Goal: Download file/media

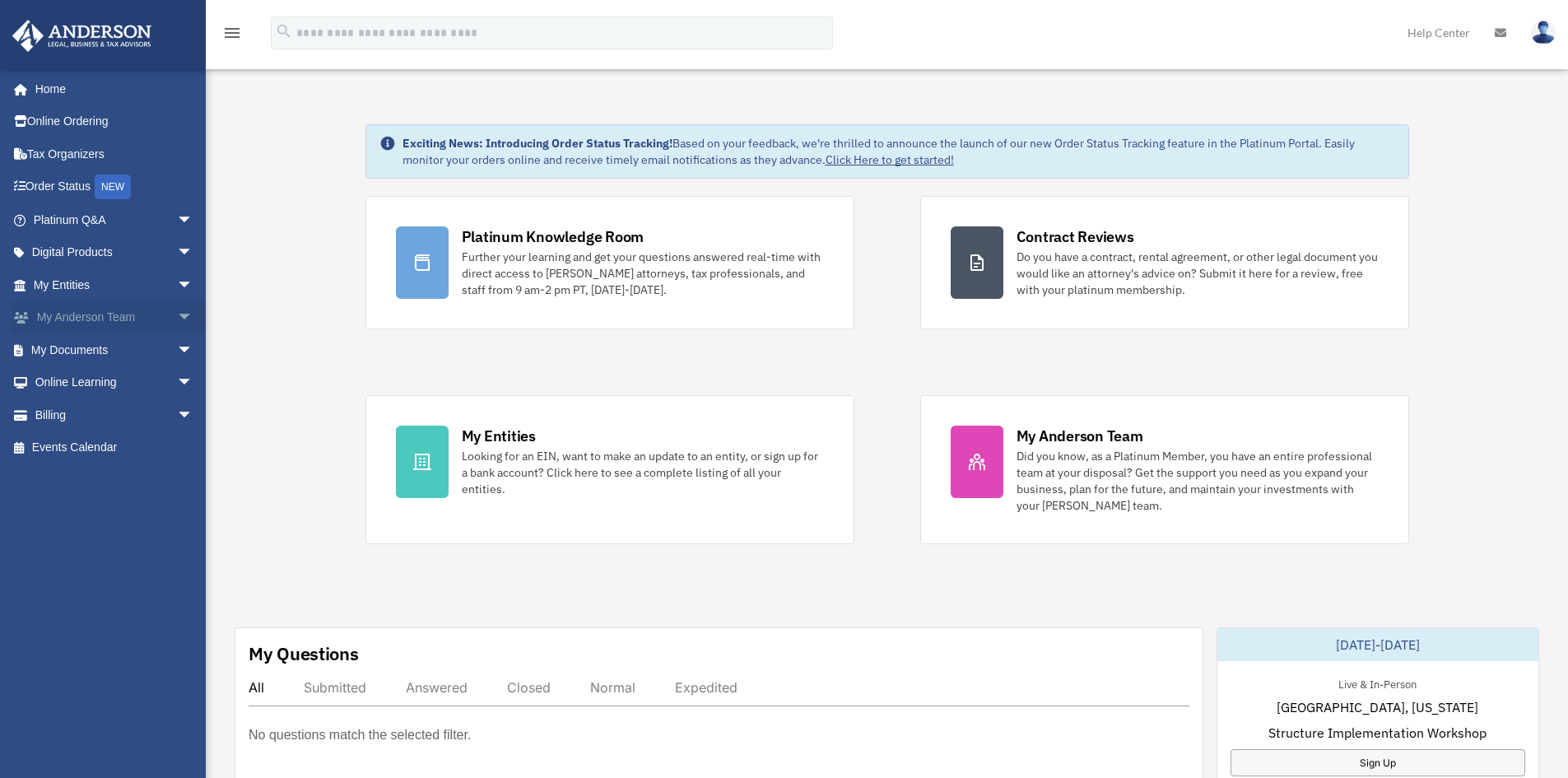
click at [55, 312] on link "My [PERSON_NAME] Team arrow_drop_down" at bounding box center [114, 318] width 206 height 33
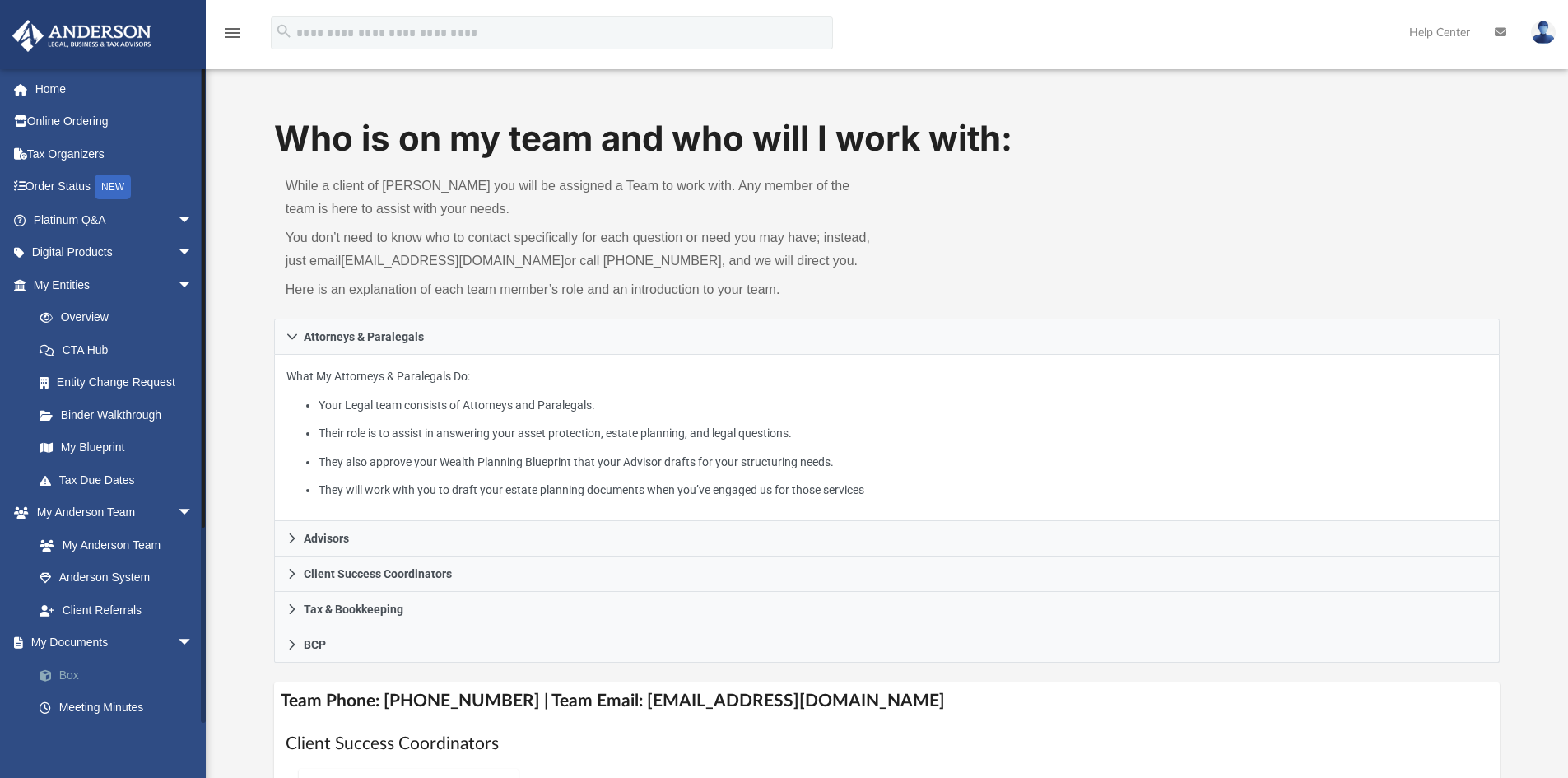
click at [74, 674] on link "Box" at bounding box center [120, 675] width 195 height 33
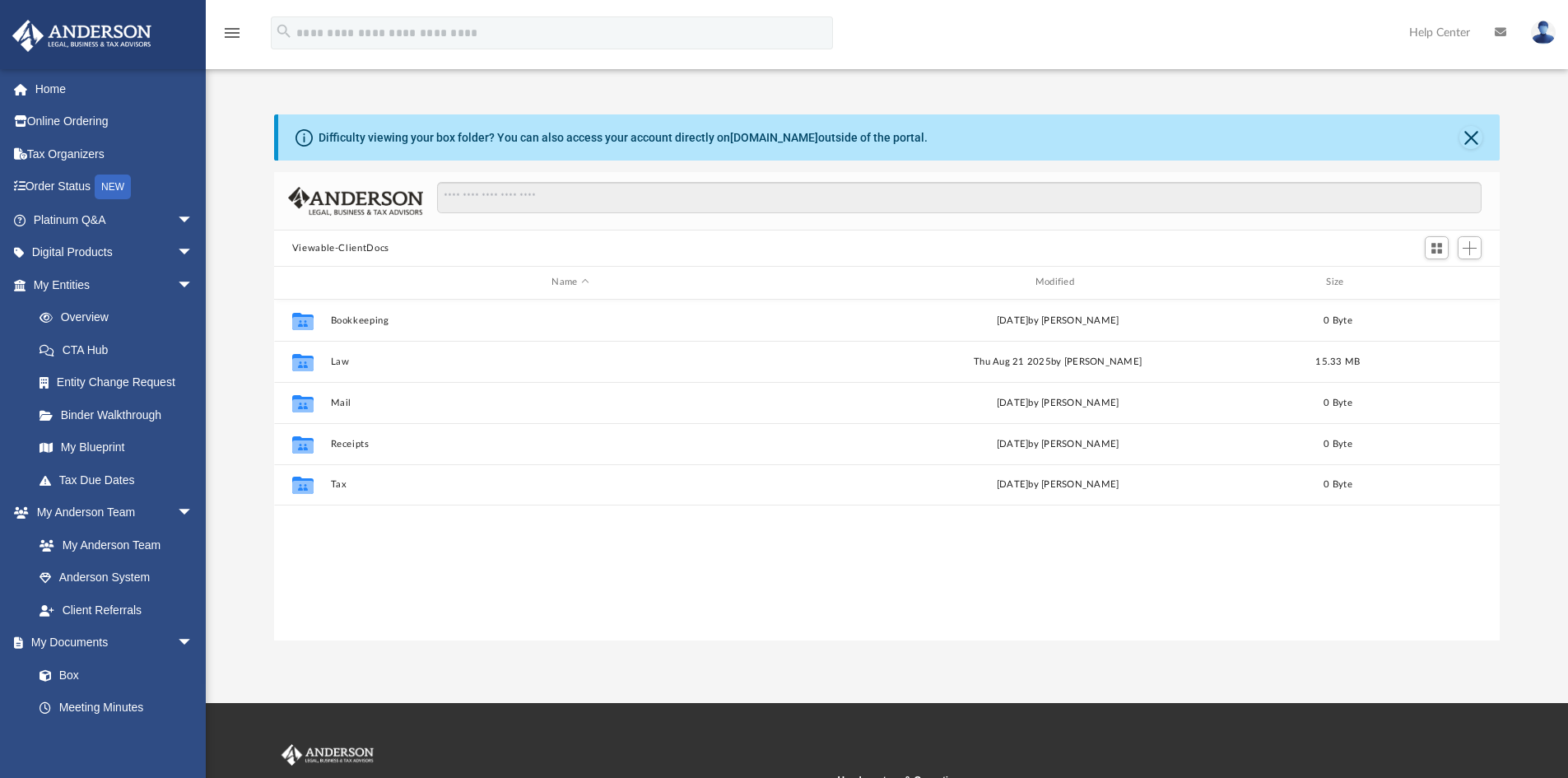
scroll to position [362, 1213]
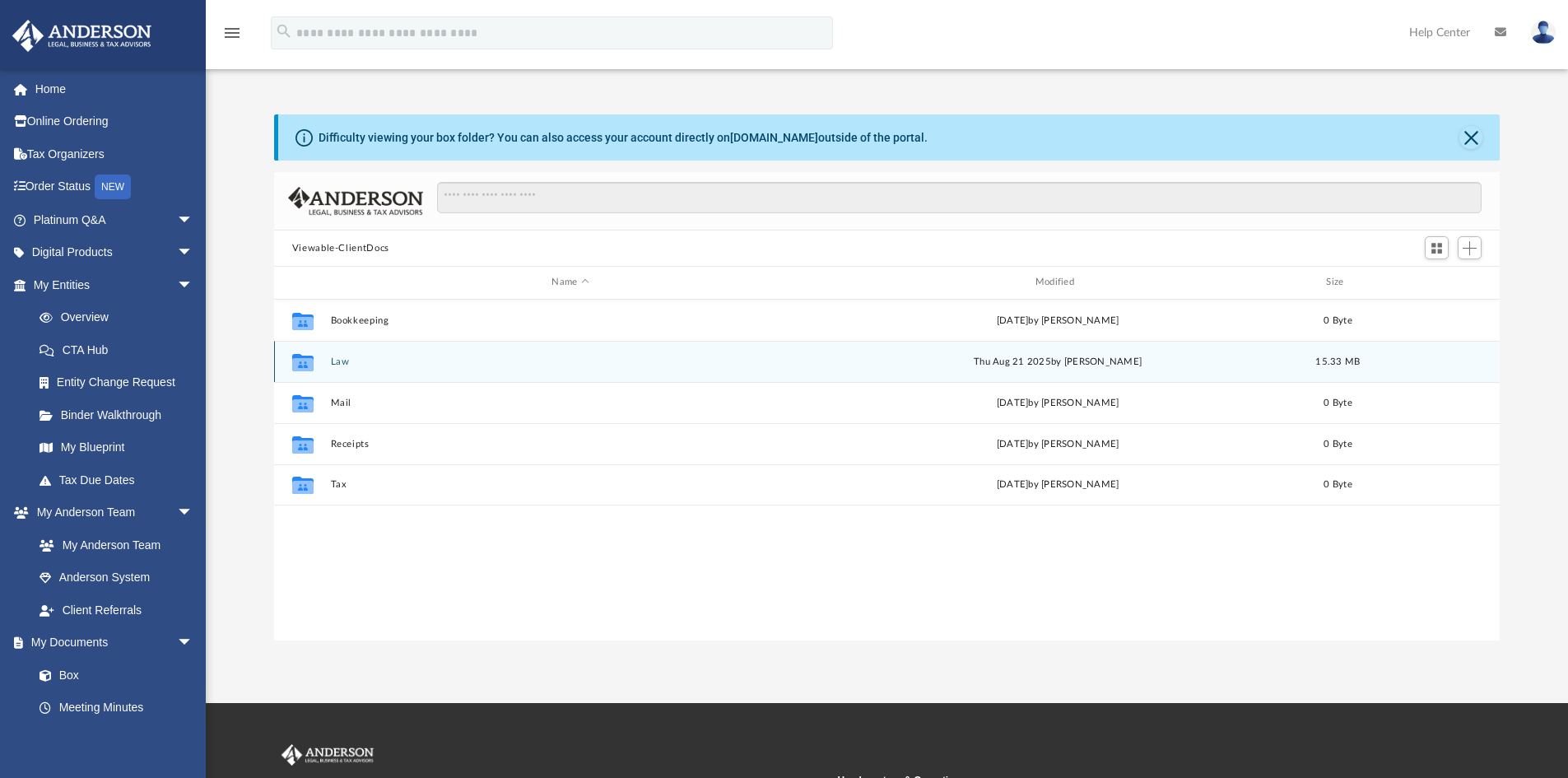
click at [345, 358] on button "Law" at bounding box center [569, 361] width 480 height 11
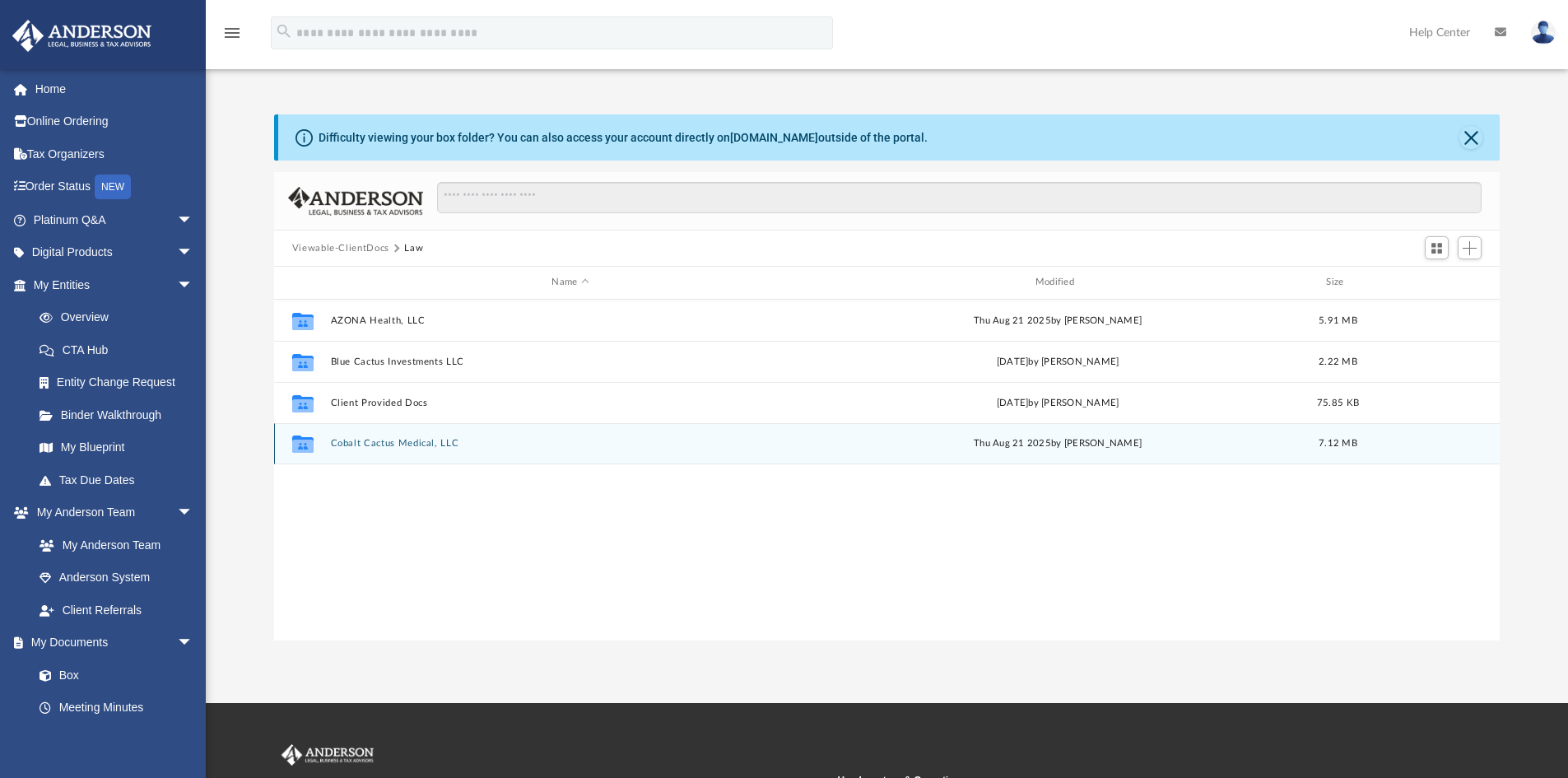
click at [393, 440] on button "Cobalt Cactus Medical, LLC" at bounding box center [569, 443] width 480 height 11
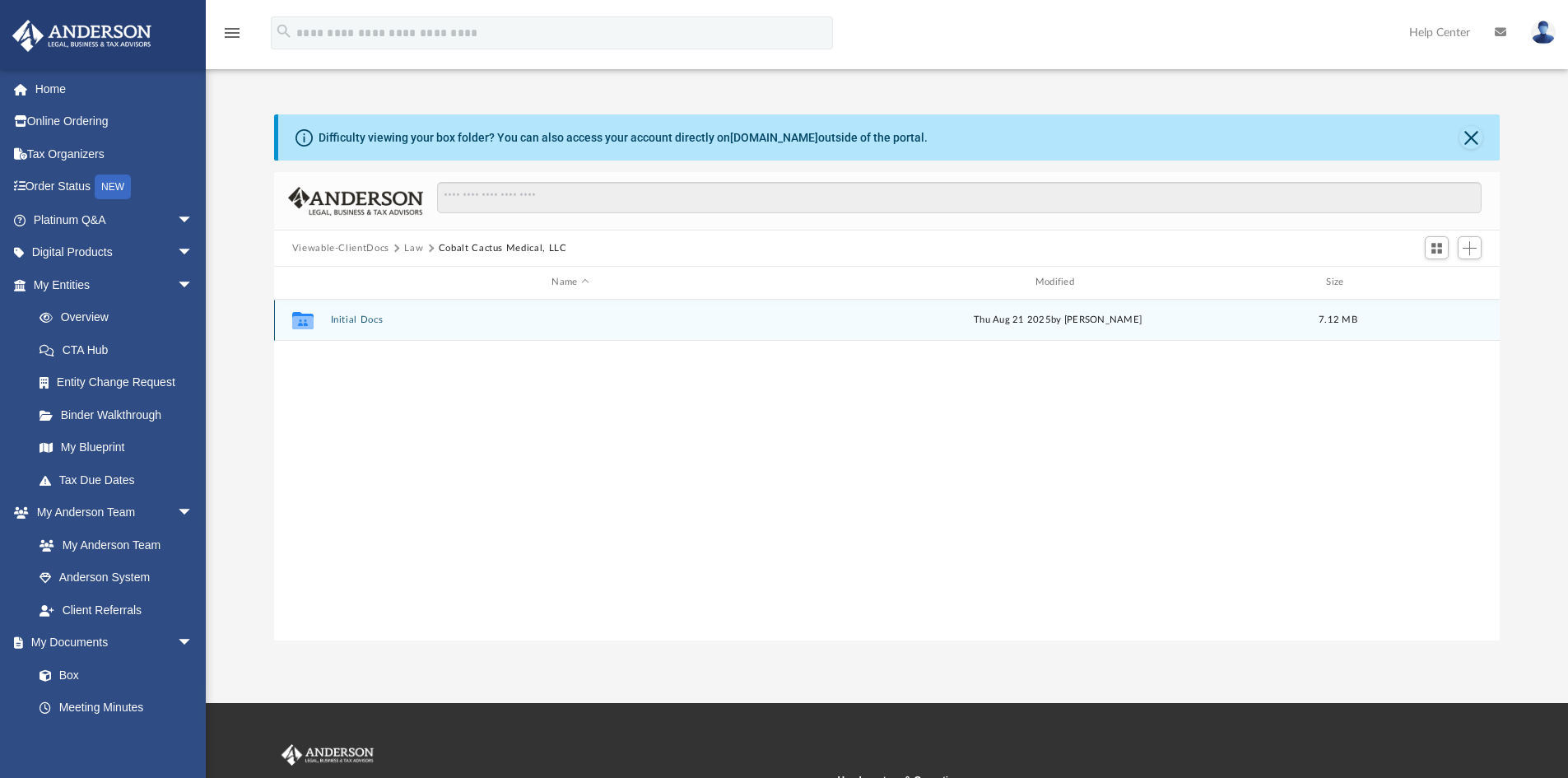
click at [356, 319] on button "Initial Docs" at bounding box center [569, 319] width 480 height 11
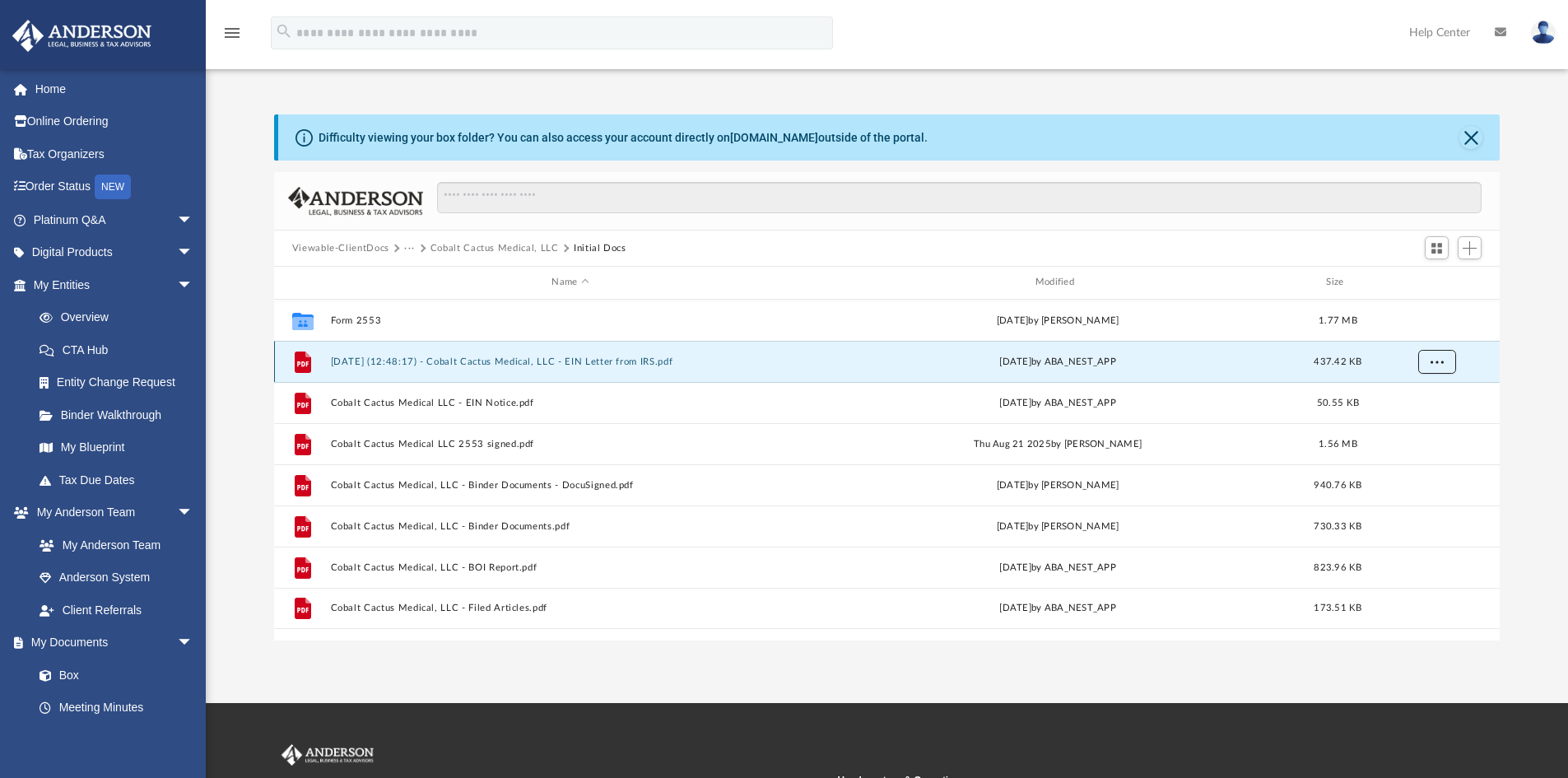
click at [1446, 360] on button "More options" at bounding box center [1436, 361] width 38 height 24
click at [1432, 424] on li "Download" at bounding box center [1421, 422] width 48 height 18
click at [366, 247] on button "Viewable-ClientDocs" at bounding box center [340, 249] width 97 height 15
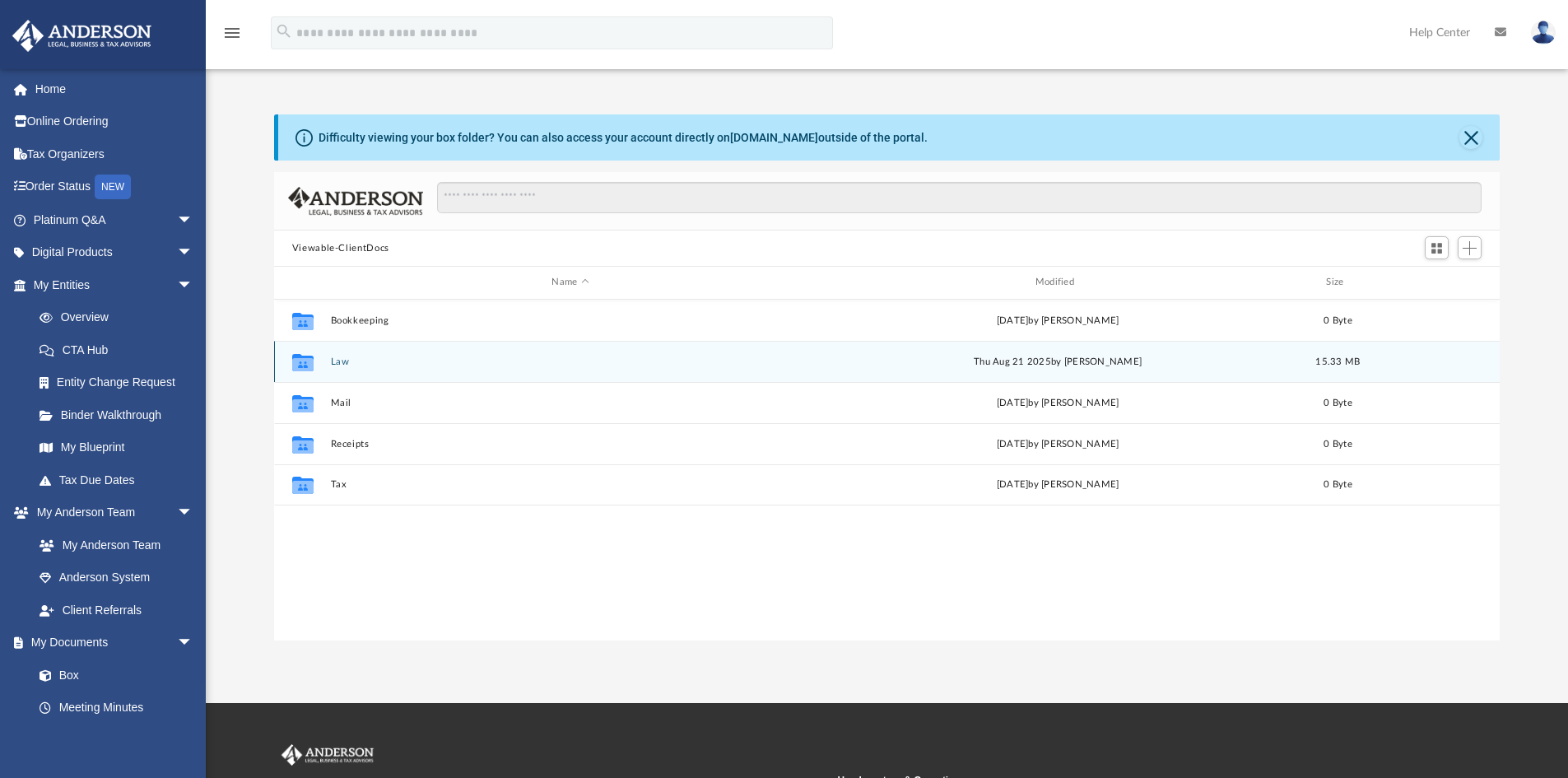
click at [335, 364] on button "Law" at bounding box center [569, 361] width 480 height 11
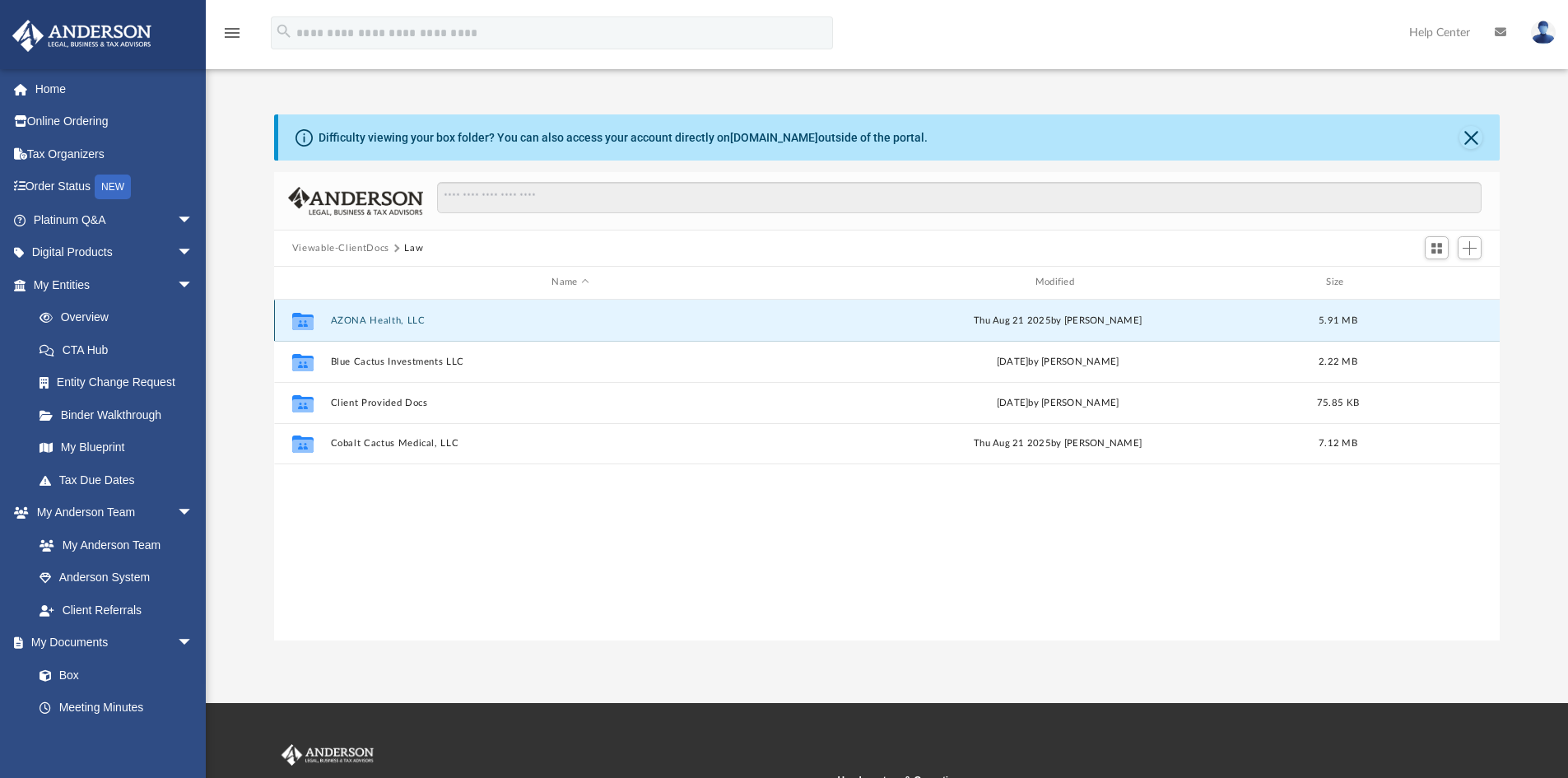
click at [374, 317] on button "AZONA Health, LLC" at bounding box center [569, 320] width 480 height 11
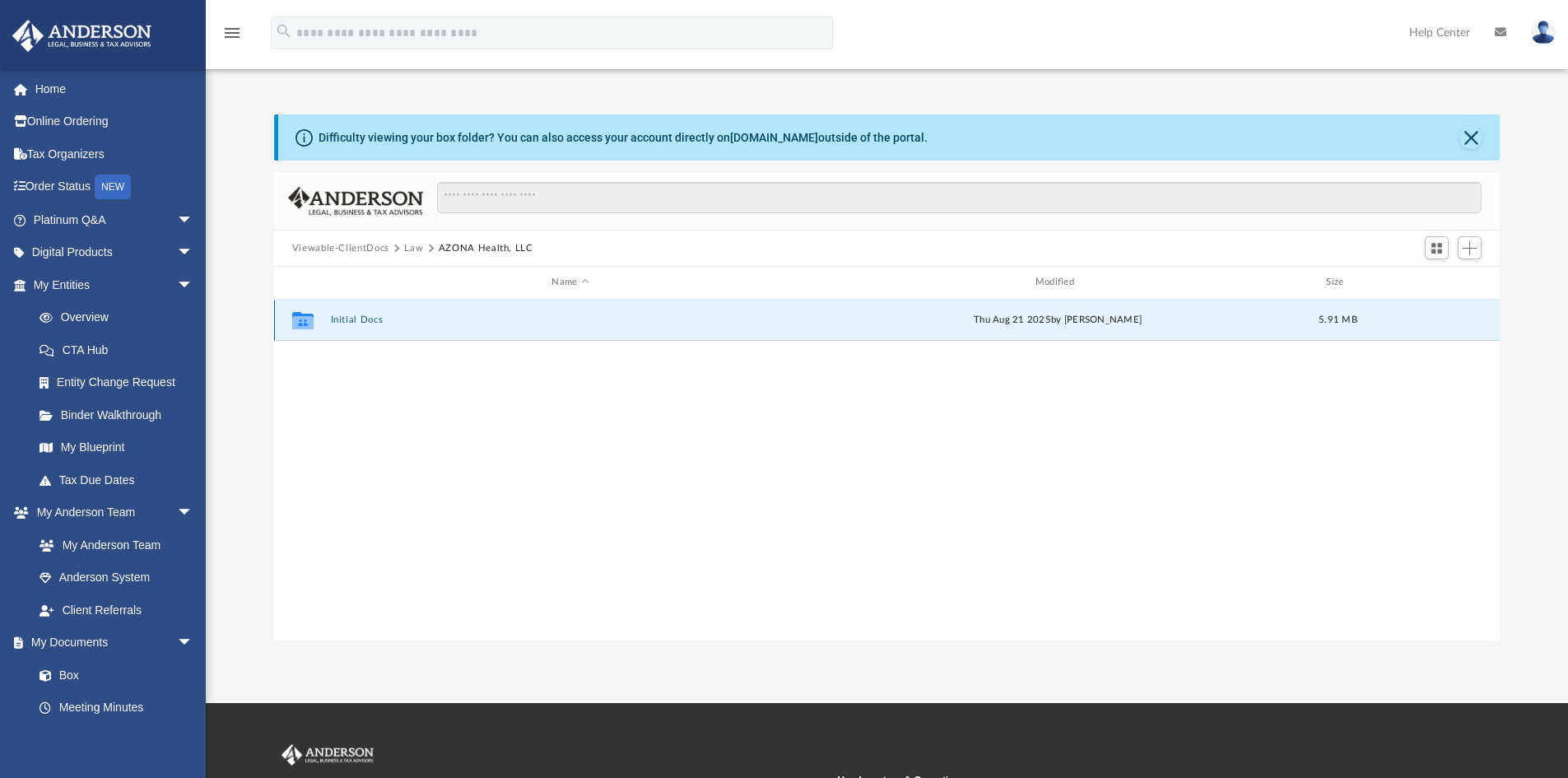
click at [350, 319] on button "Initial Docs" at bounding box center [569, 319] width 480 height 11
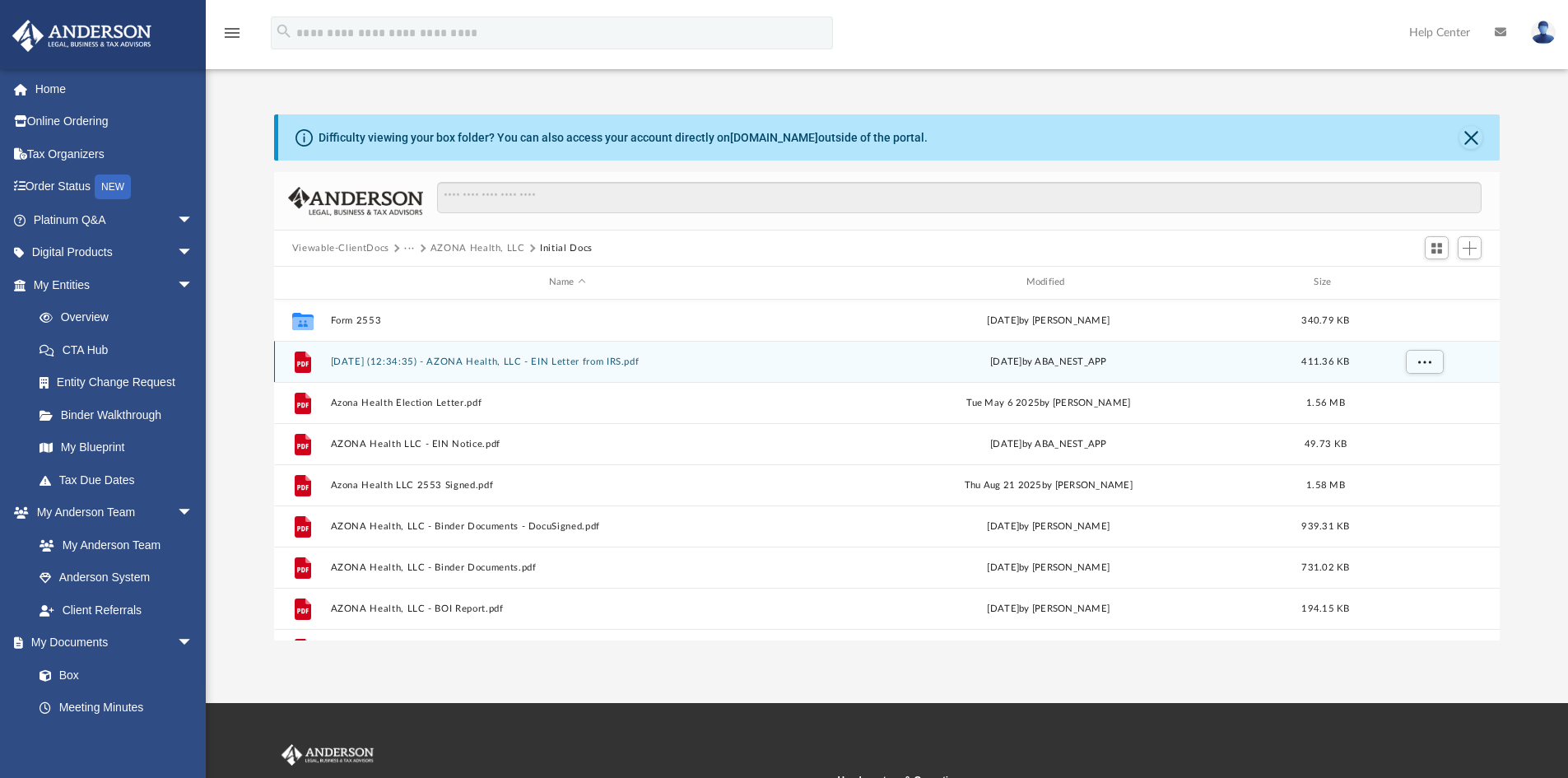
click at [448, 356] on button "[DATE] (12:34:35) - AZONA Health, LLC - EIN Letter from IRS.pdf" at bounding box center [566, 361] width 474 height 11
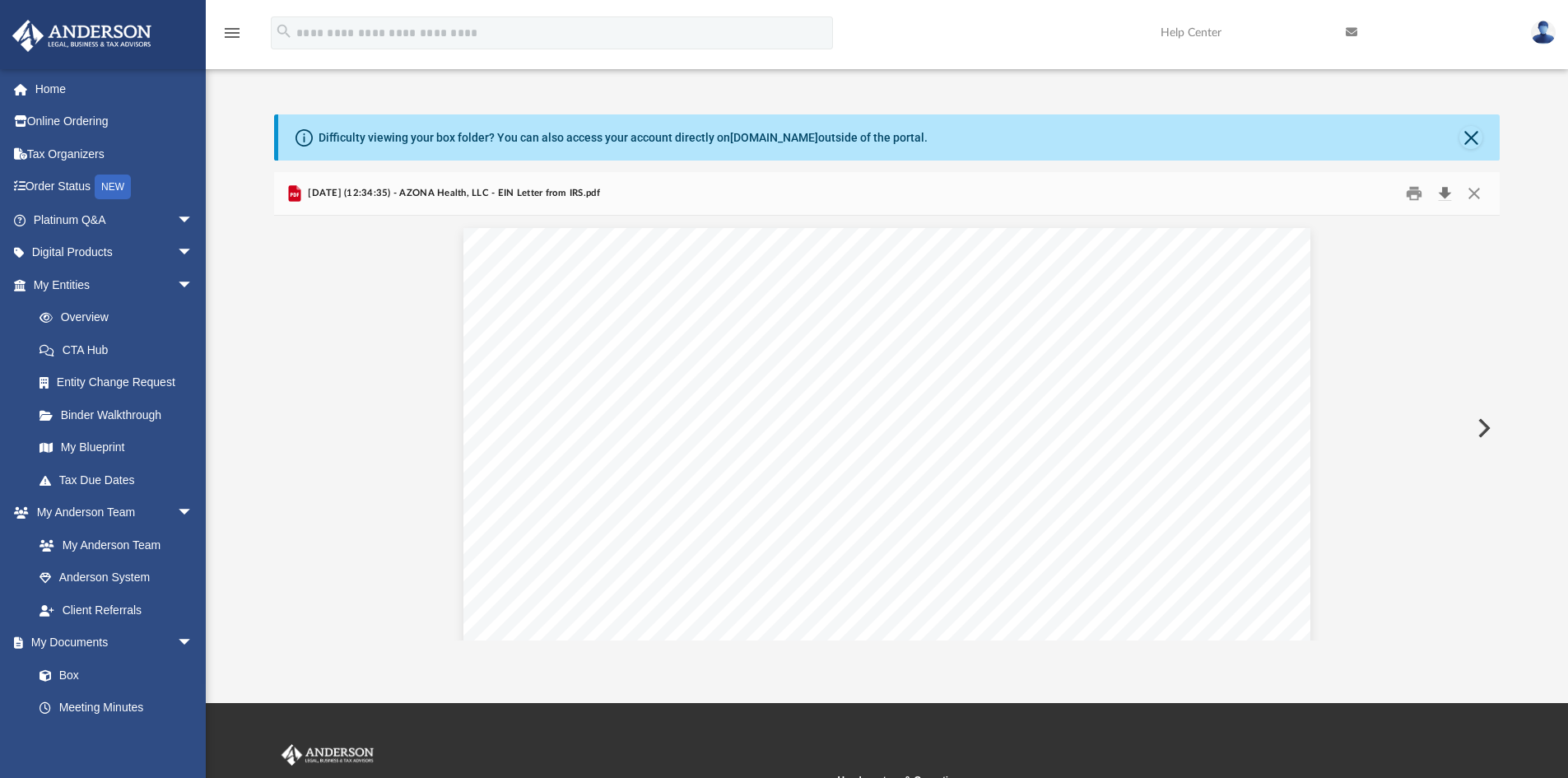
click at [1444, 190] on button "Download" at bounding box center [1445, 194] width 29 height 25
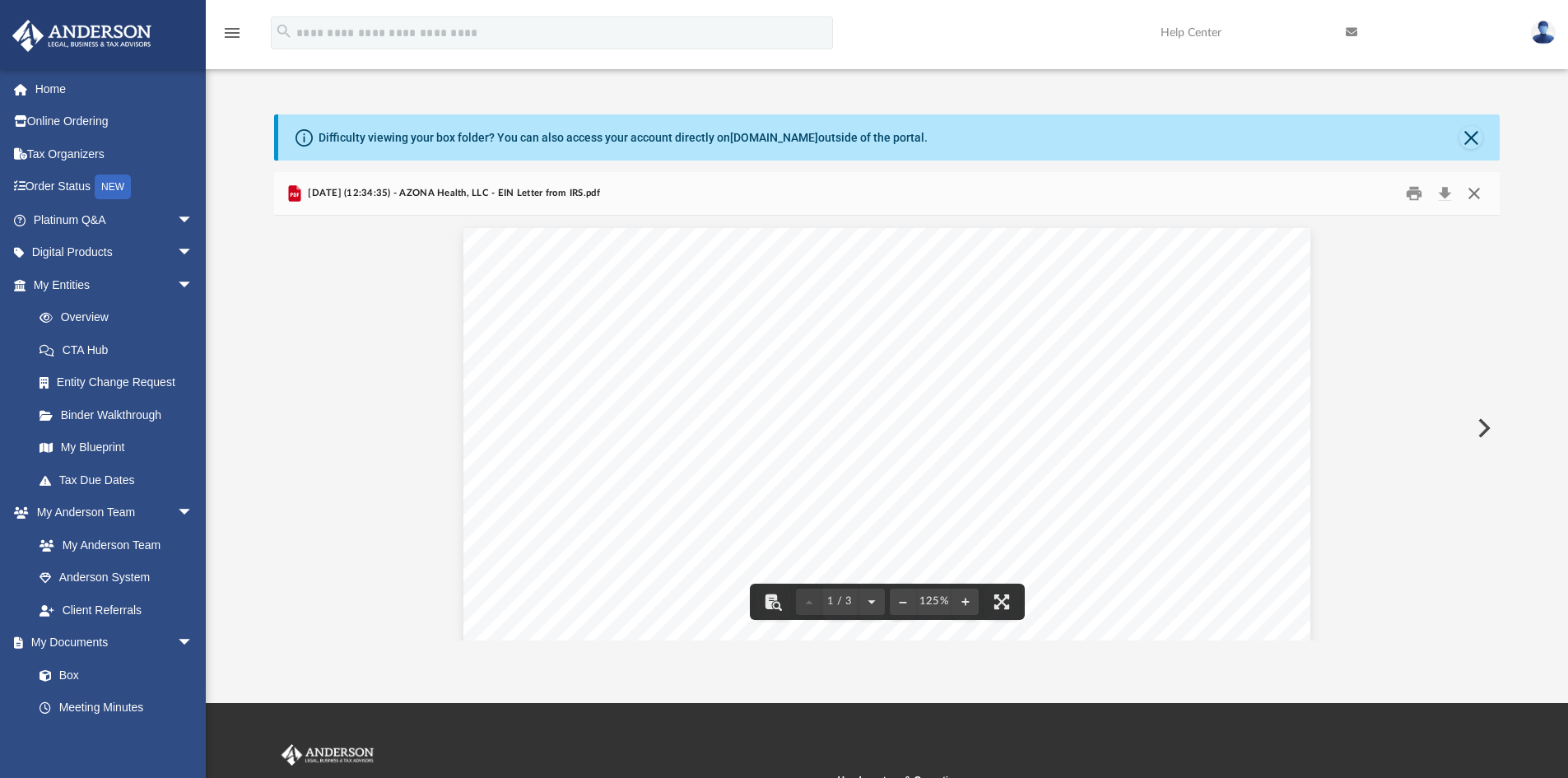
click at [1475, 185] on button "Close" at bounding box center [1474, 194] width 29 height 25
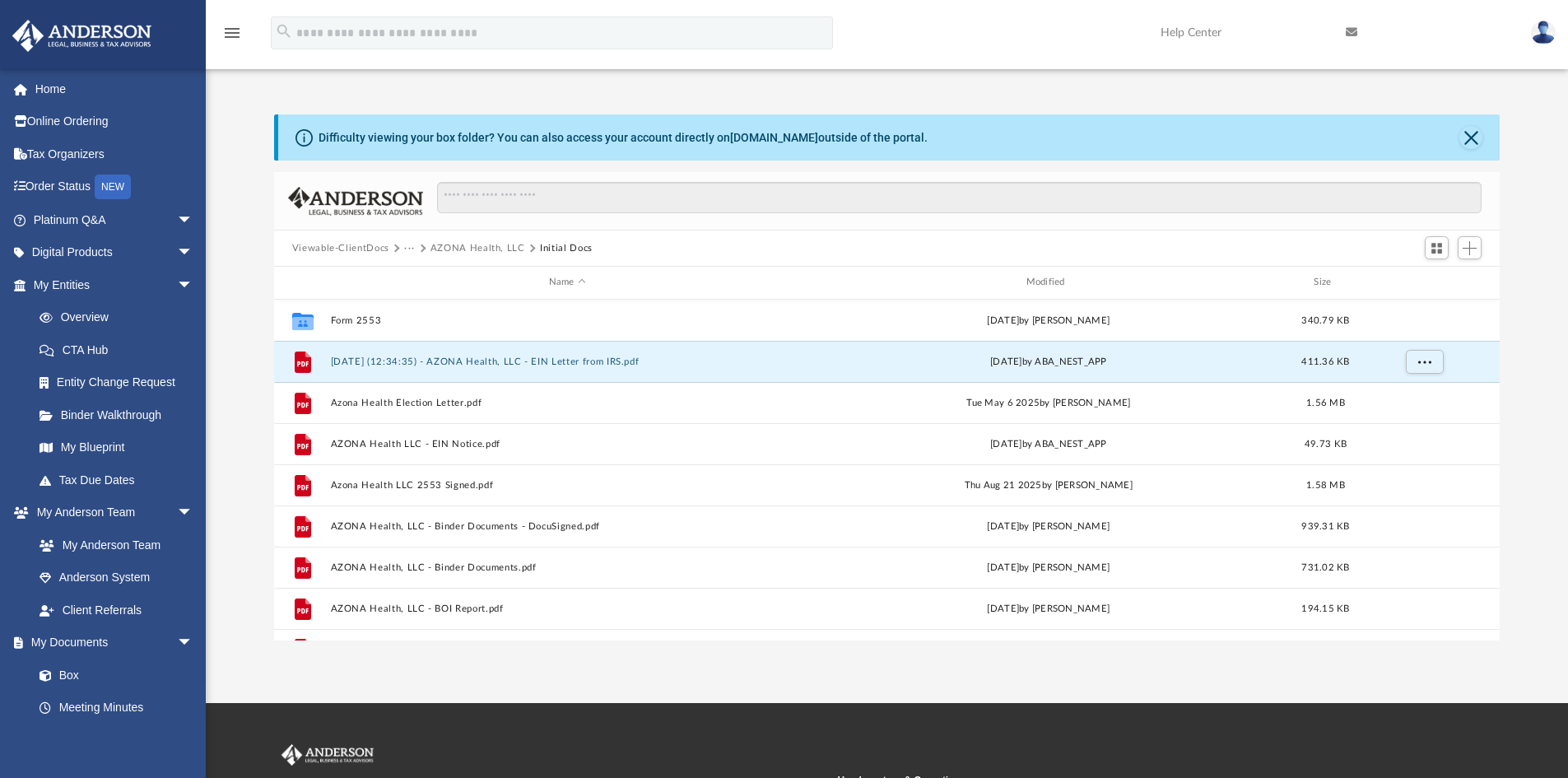
click at [332, 247] on button "Viewable-ClientDocs" at bounding box center [340, 249] width 97 height 15
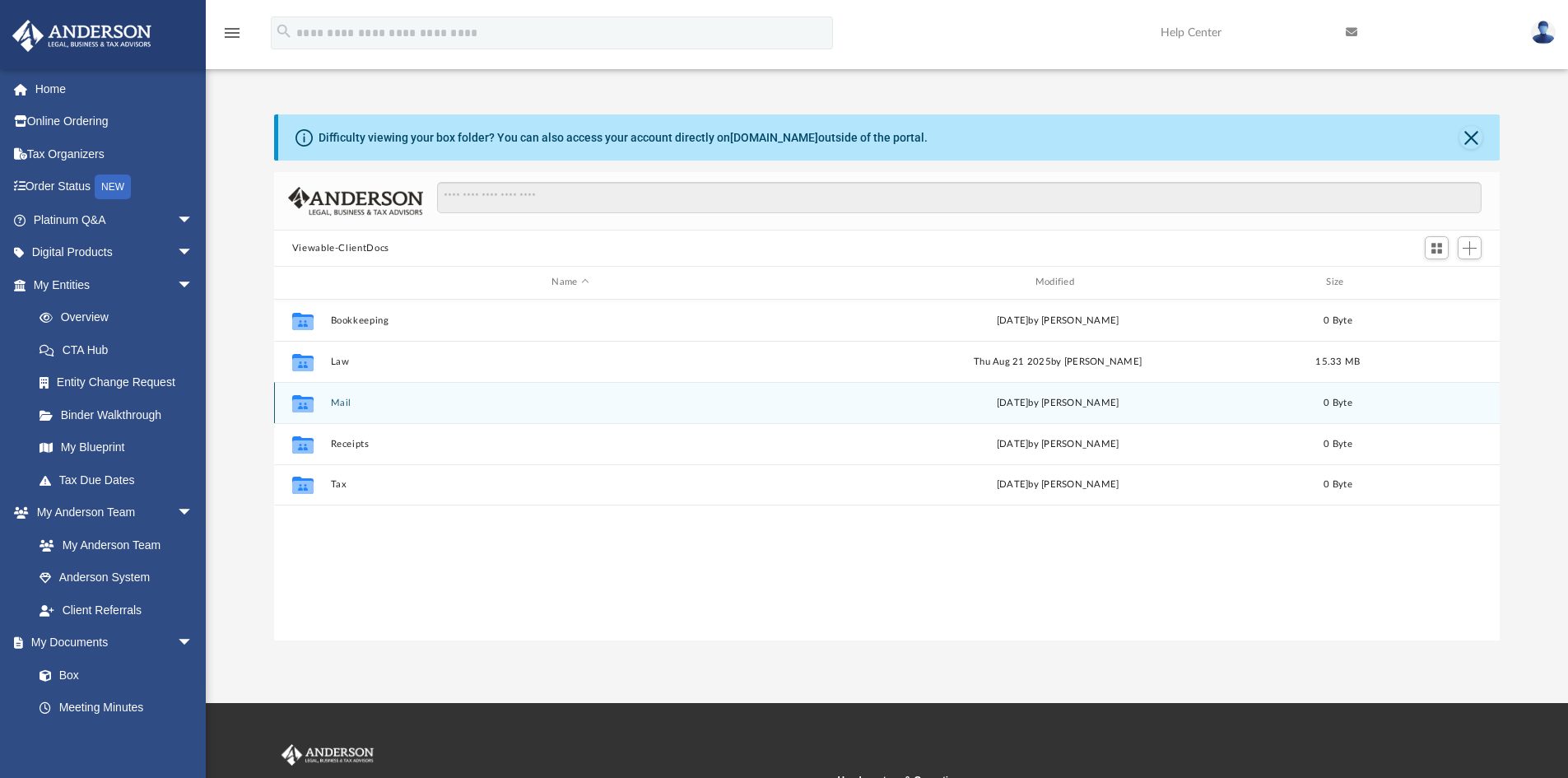
click at [350, 392] on div "Collaborated Folder Mail [DATE] by [PERSON_NAME] 0 Byte" at bounding box center [887, 402] width 1227 height 41
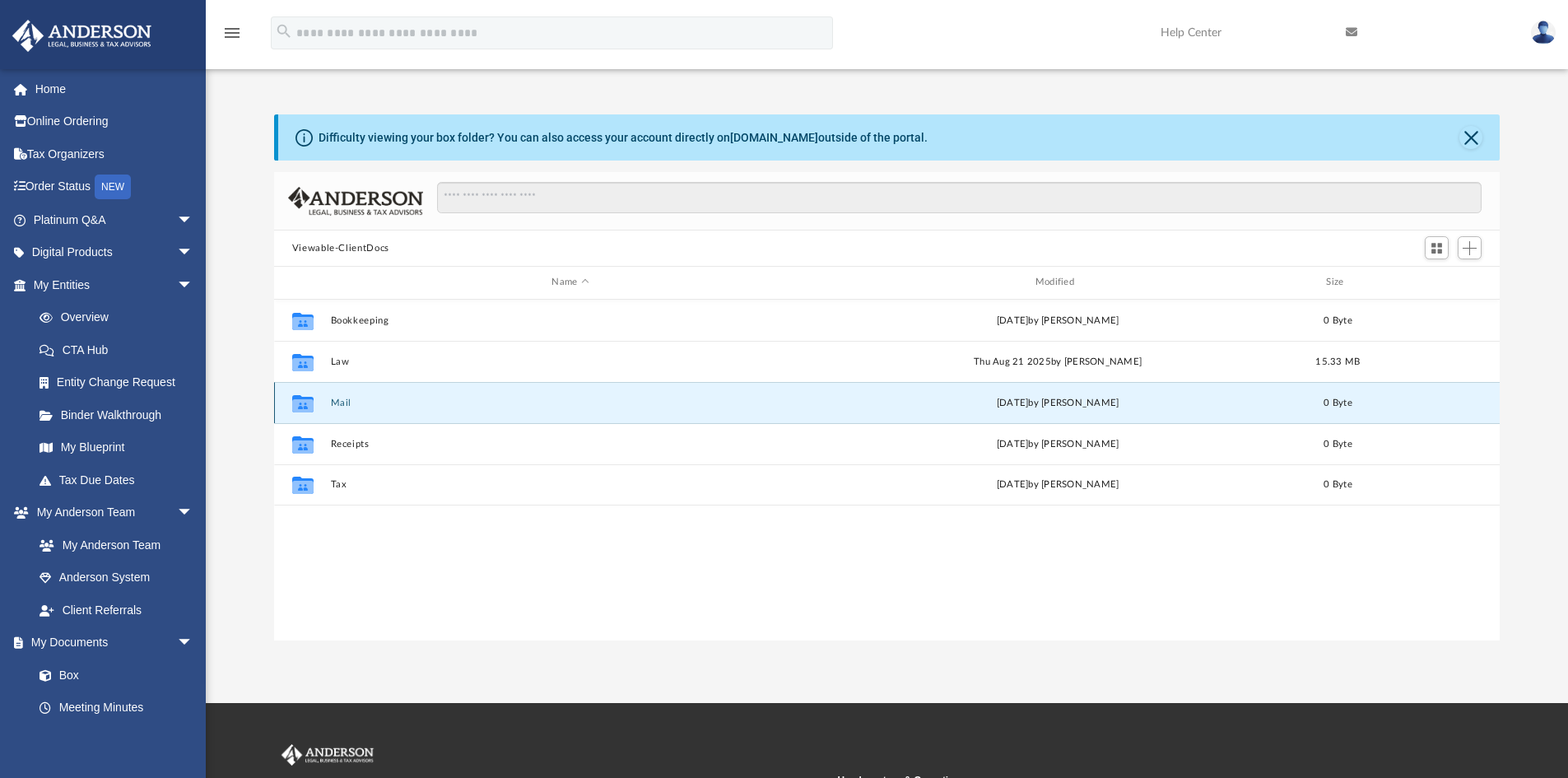
click at [341, 403] on button "Mail" at bounding box center [569, 402] width 480 height 11
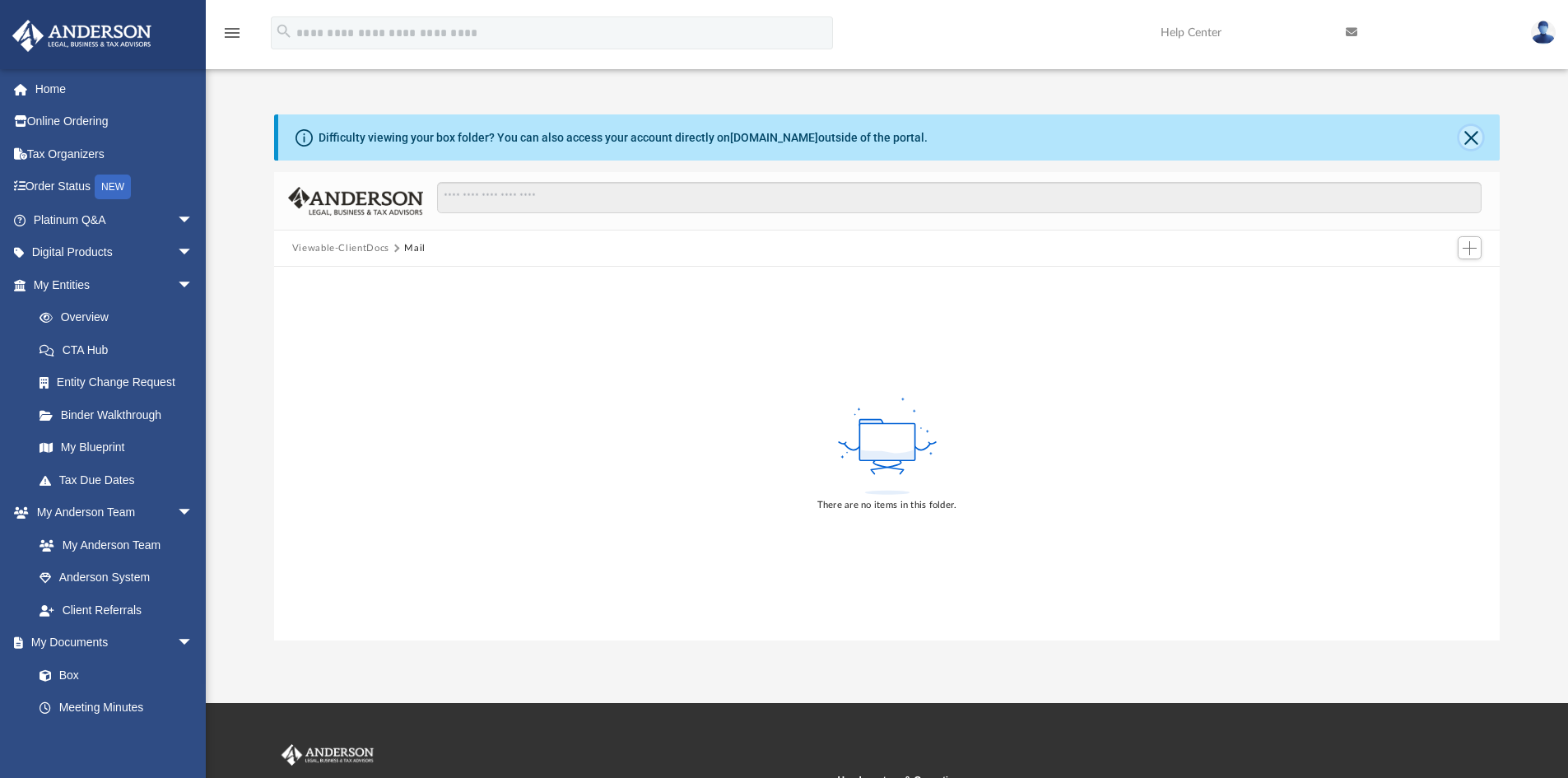
click at [1476, 134] on button "Close" at bounding box center [1471, 138] width 23 height 23
